Goal: Task Accomplishment & Management: Manage account settings

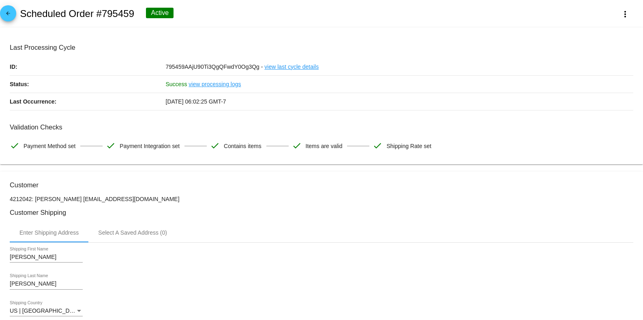
scroll to position [432, 0]
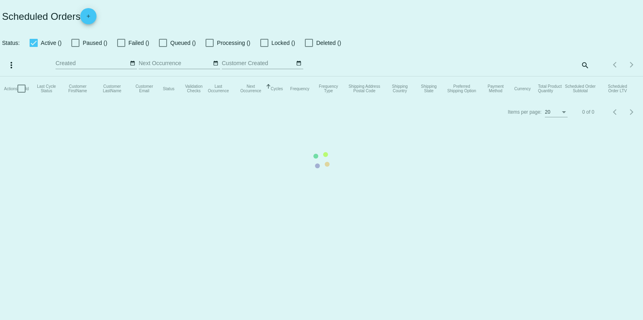
checkbox input "true"
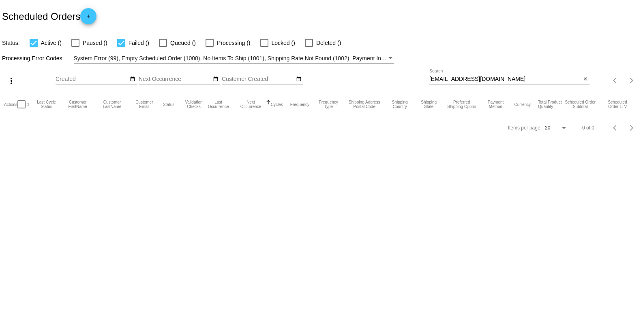
click at [487, 76] on input "dorishs@charter.net" at bounding box center [505, 79] width 152 height 6
paste input "alexandragonzalez202048@gmail.com"
type input "alexandragonzalez202048@gmail.com"
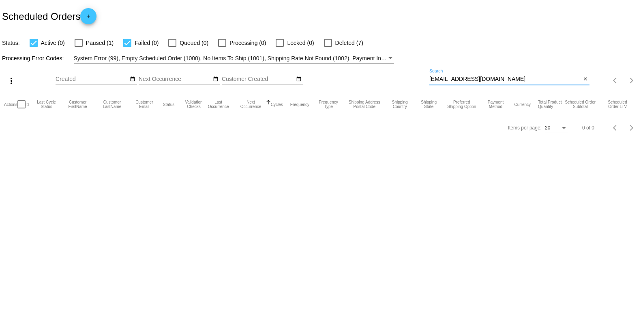
click at [502, 174] on body "Scheduled Orders add Status: Active (0) Paused (1) Failed (0) Queued (0) Proces…" at bounding box center [321, 160] width 643 height 320
